Goal: Task Accomplishment & Management: Manage account settings

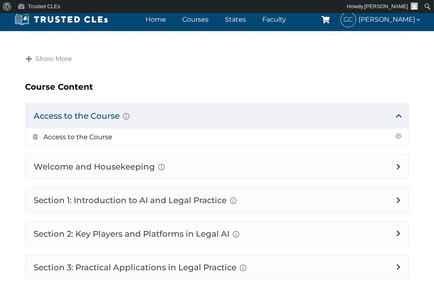
scroll to position [451, 0]
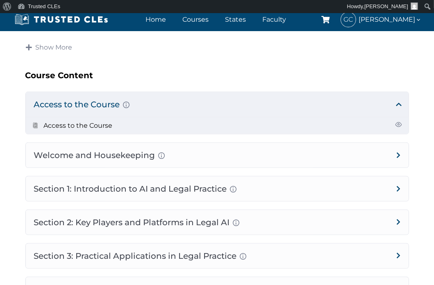
click at [115, 127] on li "Access to the Course" at bounding box center [217, 125] width 383 height 17
click at [84, 122] on link "Access to the Course" at bounding box center [78, 126] width 69 height 8
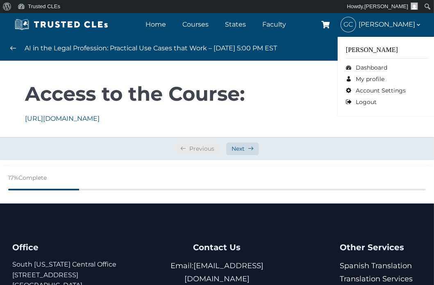
click at [385, 25] on span "[PERSON_NAME]" at bounding box center [389, 24] width 63 height 11
click at [371, 77] on link "My profile" at bounding box center [387, 78] width 82 height 11
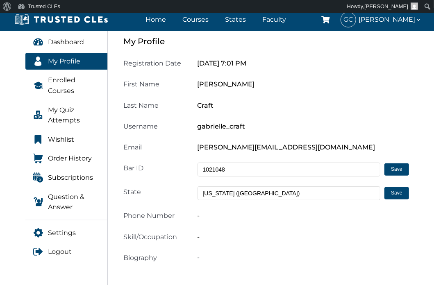
scroll to position [164, 0]
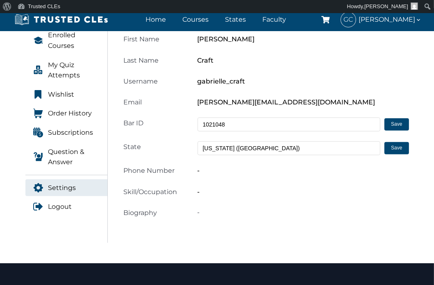
click at [61, 187] on span "Settings" at bounding box center [62, 188] width 28 height 11
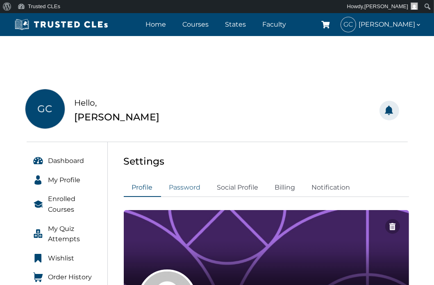
click at [184, 189] on link "Password" at bounding box center [185, 188] width 48 height 18
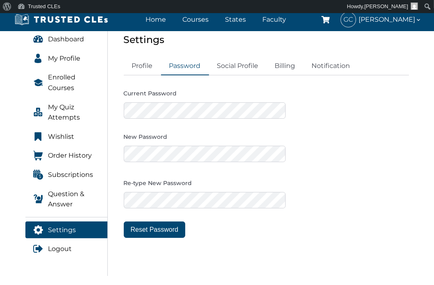
scroll to position [123, 0]
